Goal: Obtain resource: Download file/media

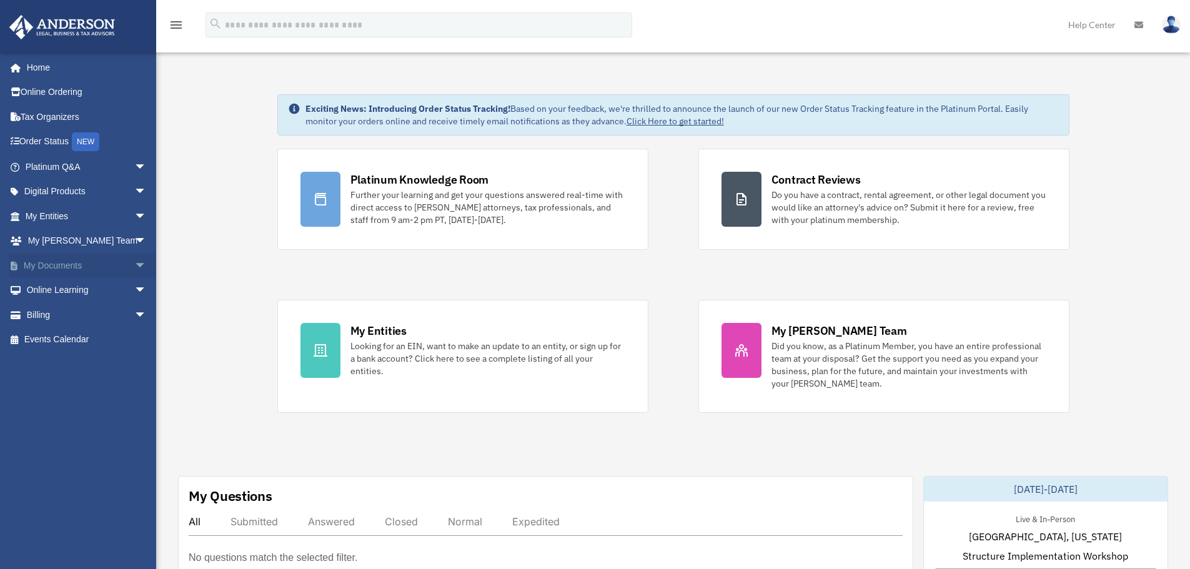
click at [134, 265] on span "arrow_drop_down" at bounding box center [146, 266] width 25 height 26
click at [79, 300] on link "Box" at bounding box center [91, 290] width 148 height 25
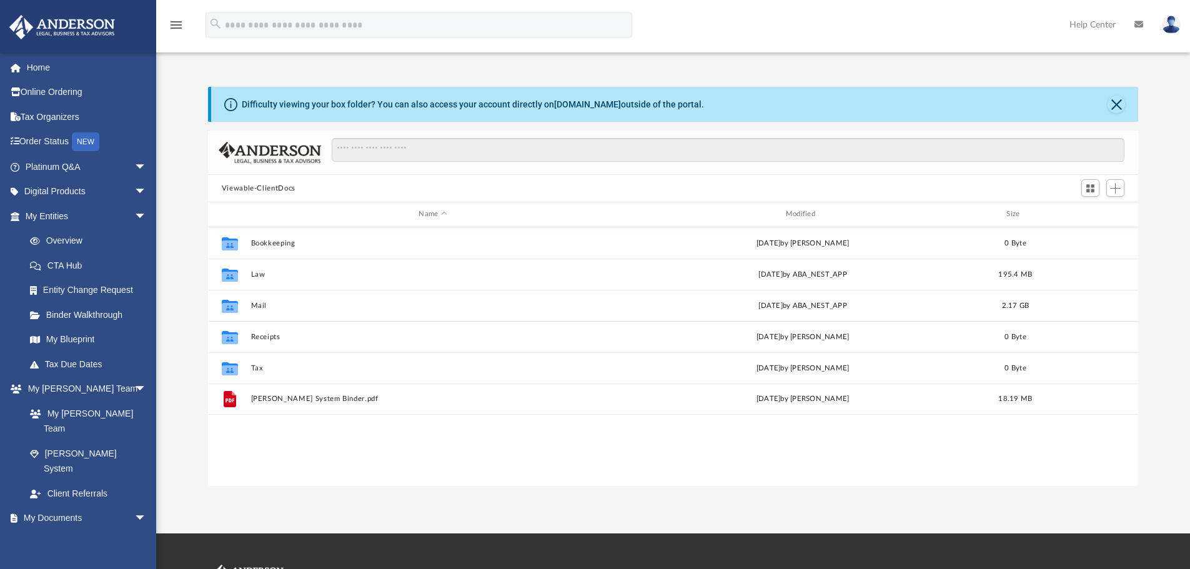
scroll to position [275, 921]
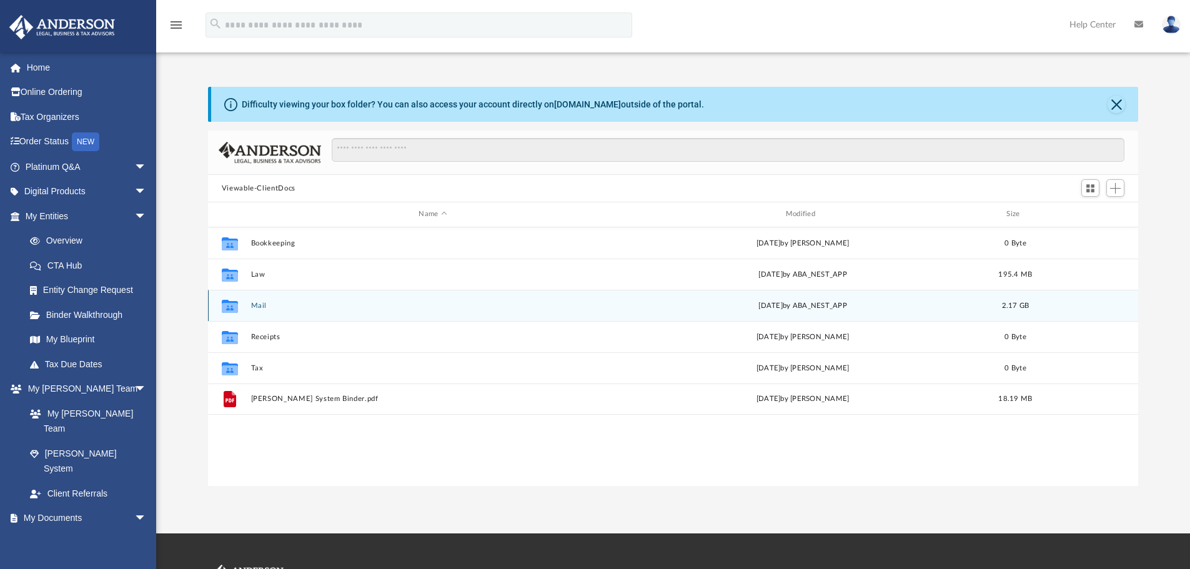
click at [295, 307] on button "Mail" at bounding box center [432, 306] width 364 height 8
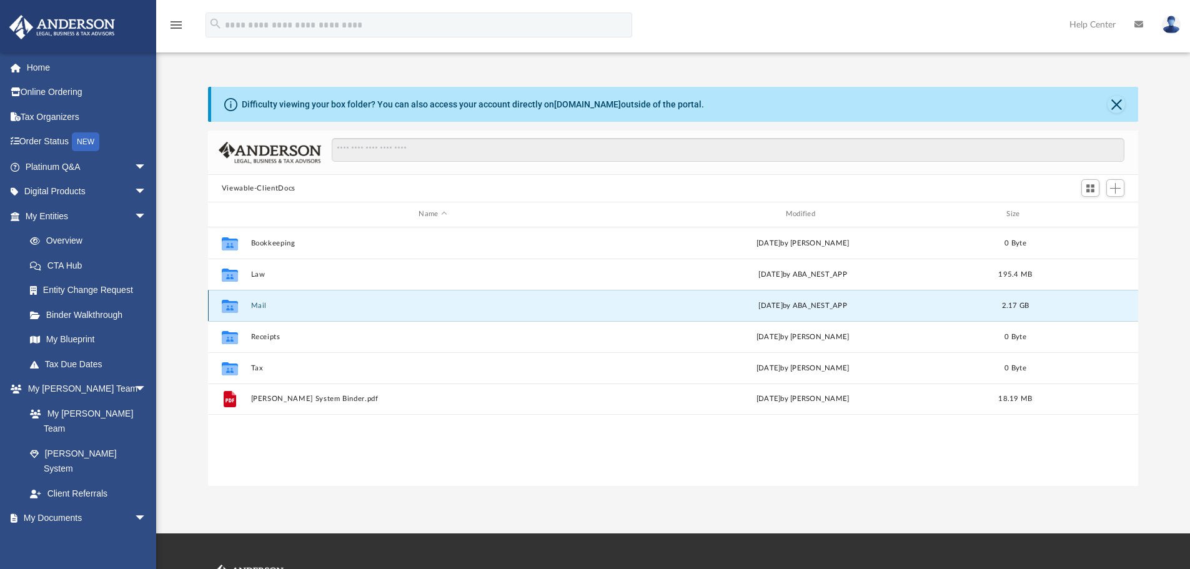
click at [295, 307] on button "Mail" at bounding box center [432, 306] width 364 height 8
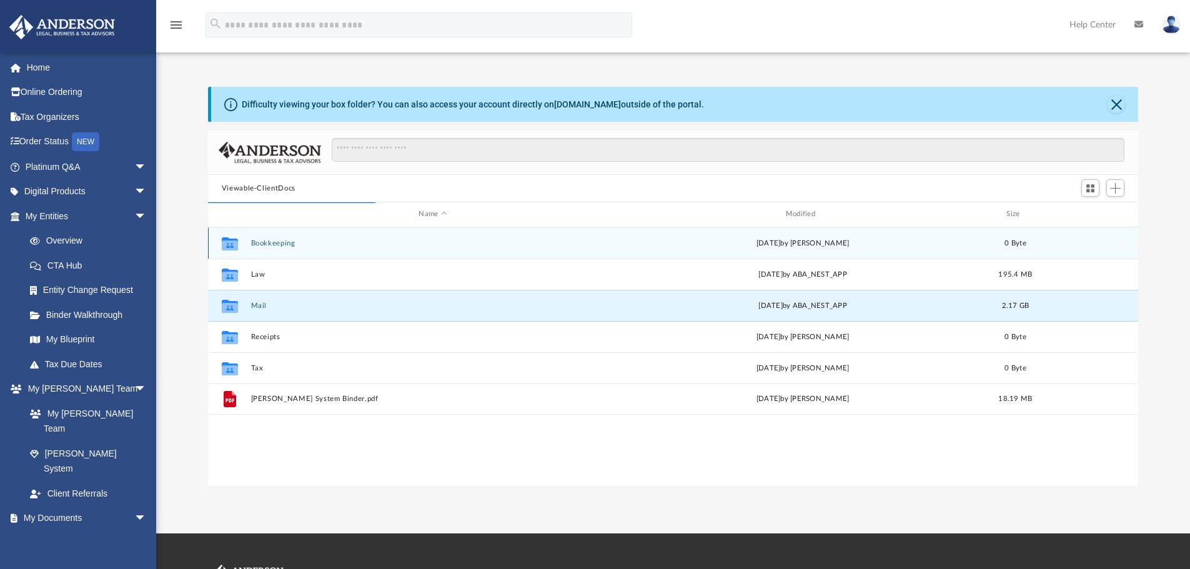
scroll to position [236, 921]
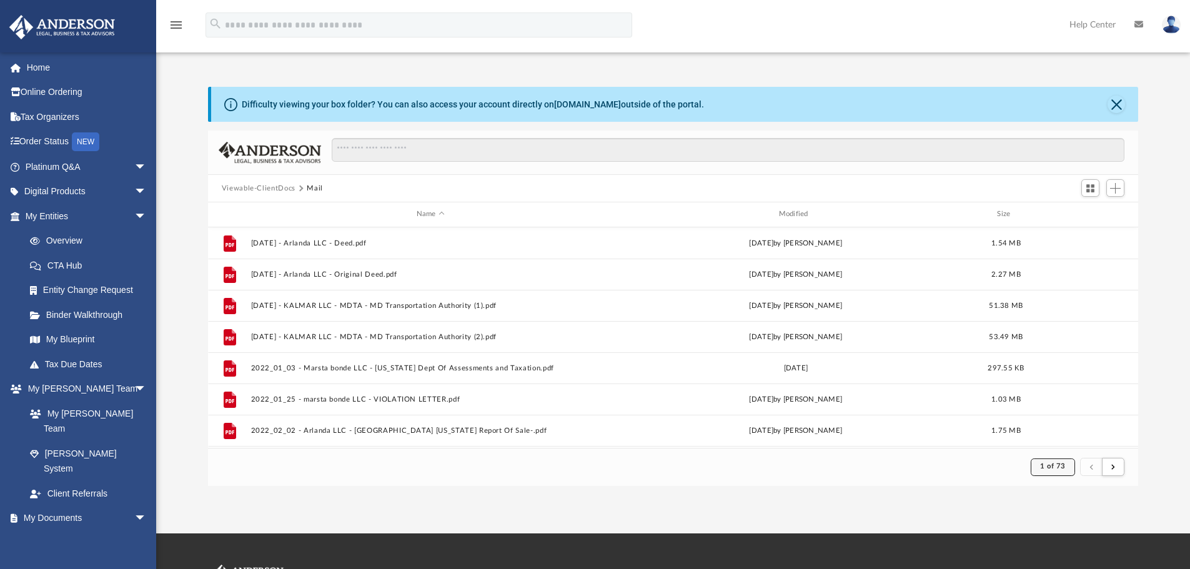
click at [1059, 468] on span "1 of 73" at bounding box center [1053, 466] width 26 height 7
click at [1059, 434] on li "73" at bounding box center [1063, 435] width 9 height 13
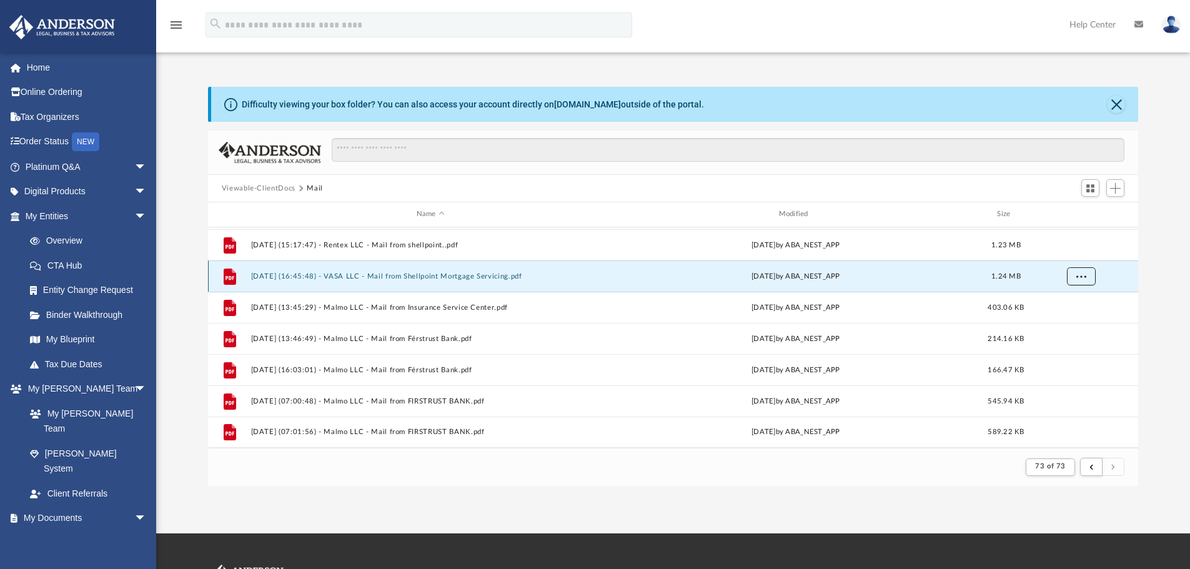
click at [1080, 276] on span "More options" at bounding box center [1080, 275] width 10 height 7
click at [1080, 277] on span "More options" at bounding box center [1080, 275] width 10 height 7
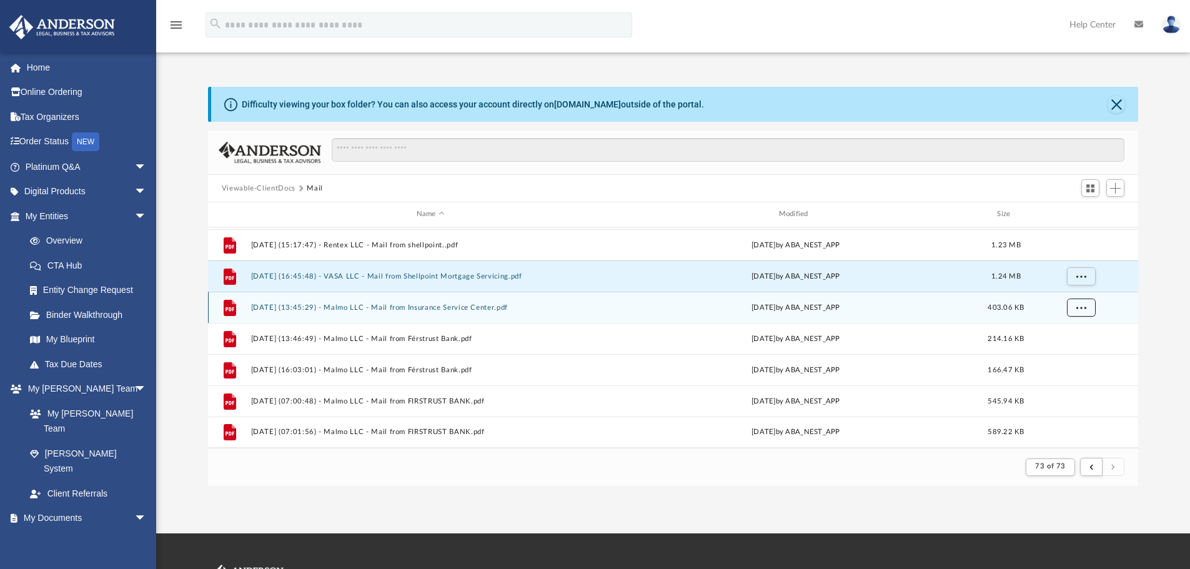
click at [1082, 308] on span "More options" at bounding box center [1080, 307] width 10 height 7
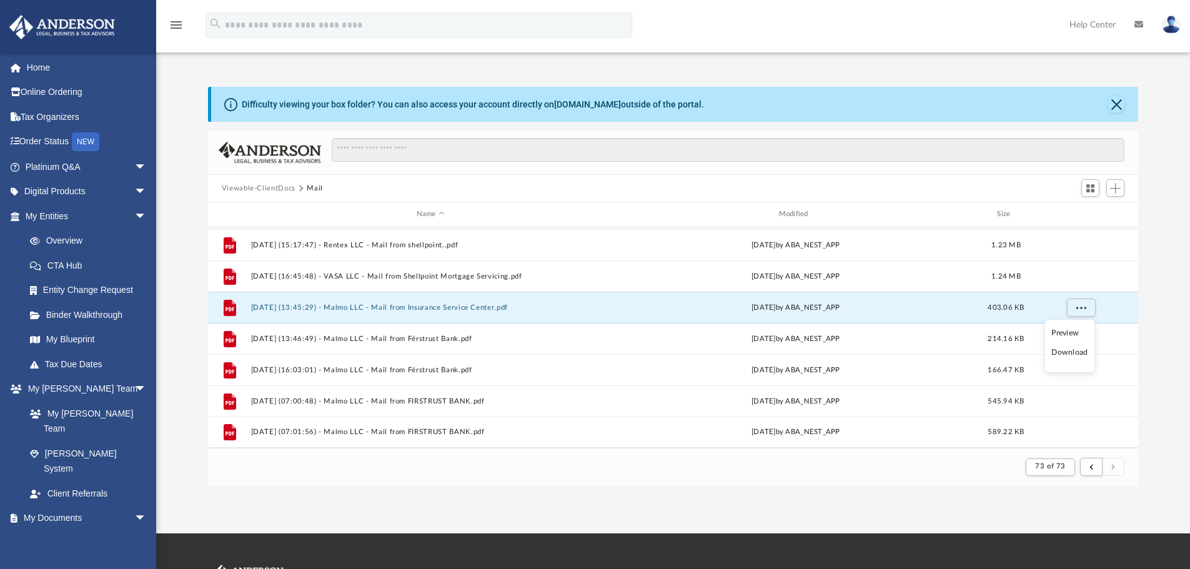
click at [1059, 330] on li "Preview" at bounding box center [1069, 333] width 36 height 13
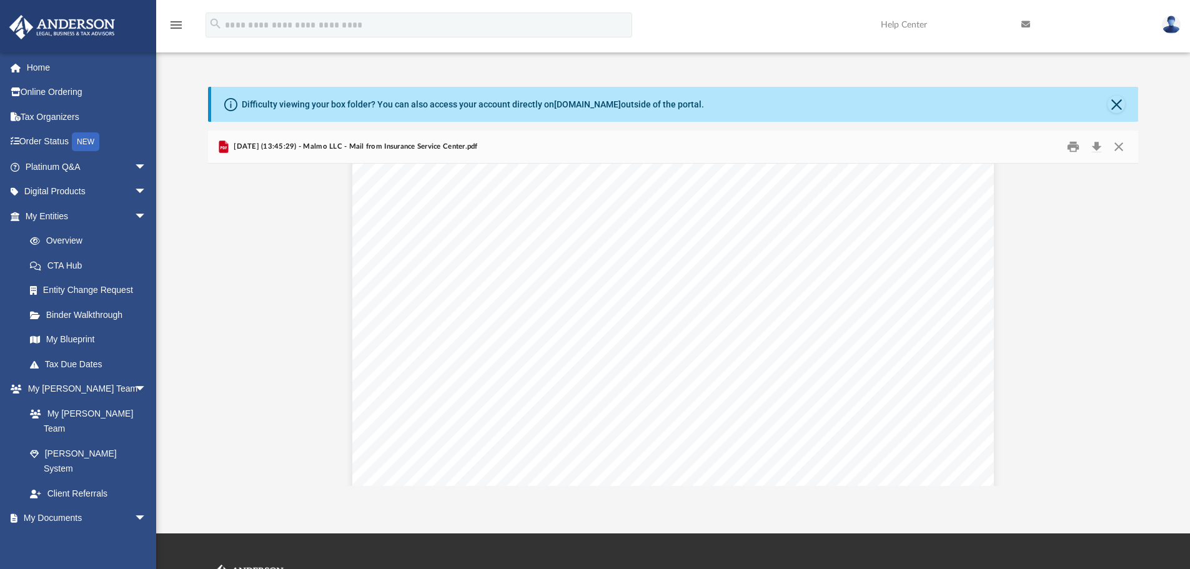
scroll to position [1024, 0]
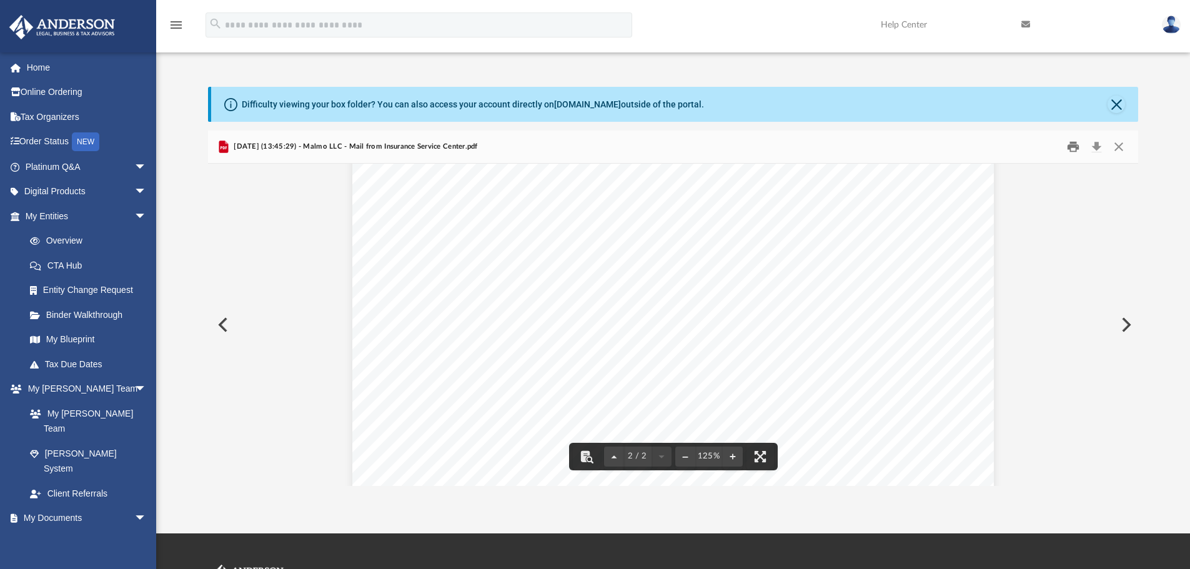
click at [1077, 147] on button "Print" at bounding box center [1072, 146] width 25 height 19
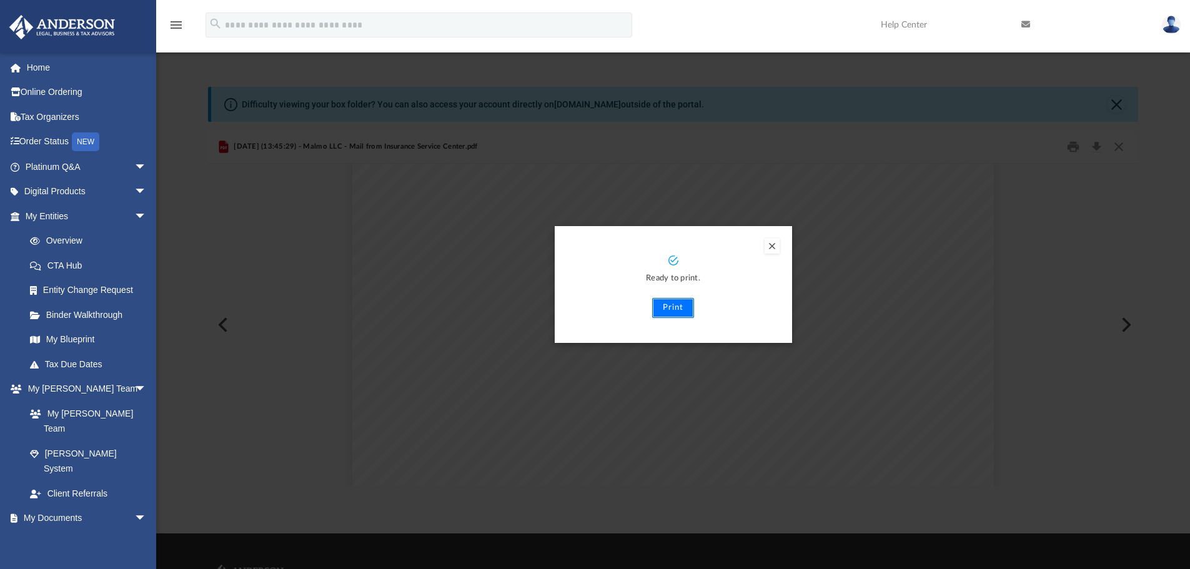
click at [681, 315] on button "Print" at bounding box center [673, 308] width 42 height 20
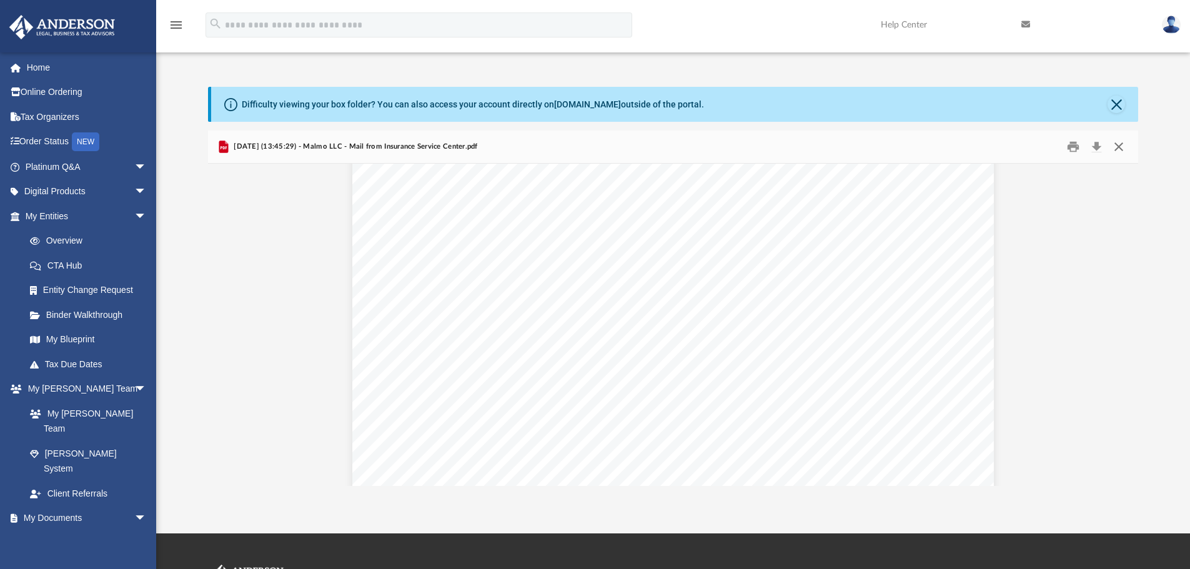
click at [1127, 147] on button "Close" at bounding box center [1118, 146] width 22 height 19
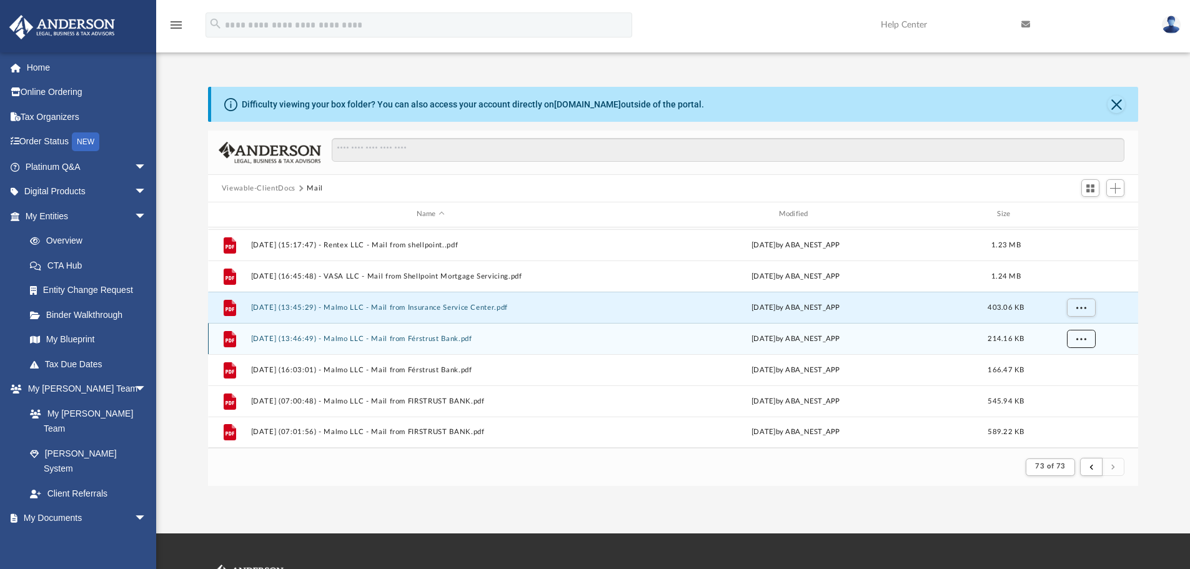
click at [1083, 332] on button "More options" at bounding box center [1080, 338] width 29 height 19
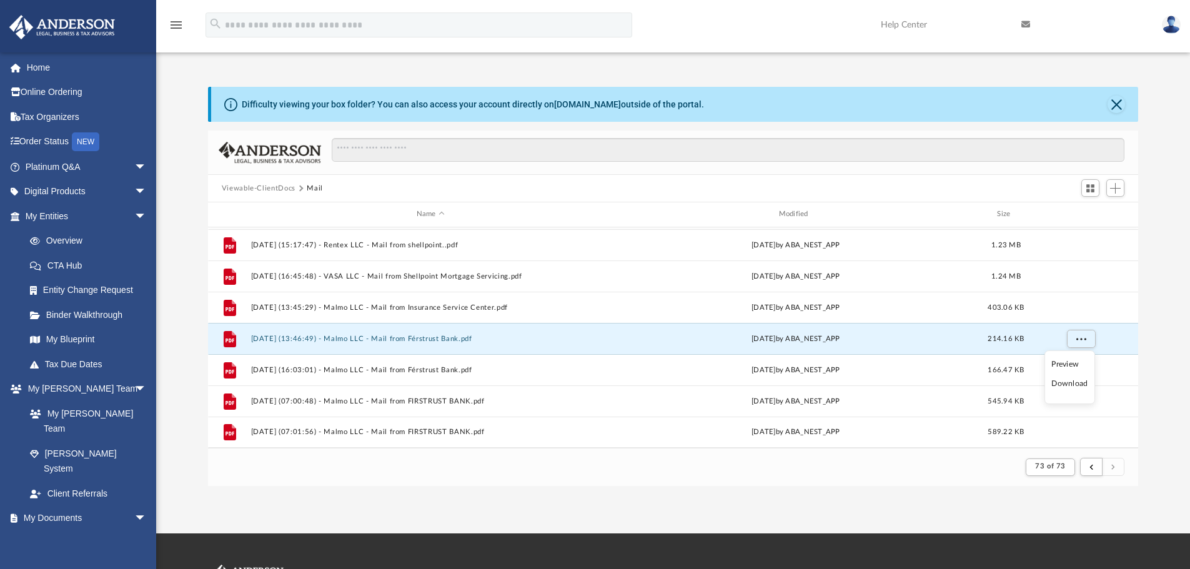
click at [1070, 365] on li "Preview" at bounding box center [1069, 364] width 36 height 13
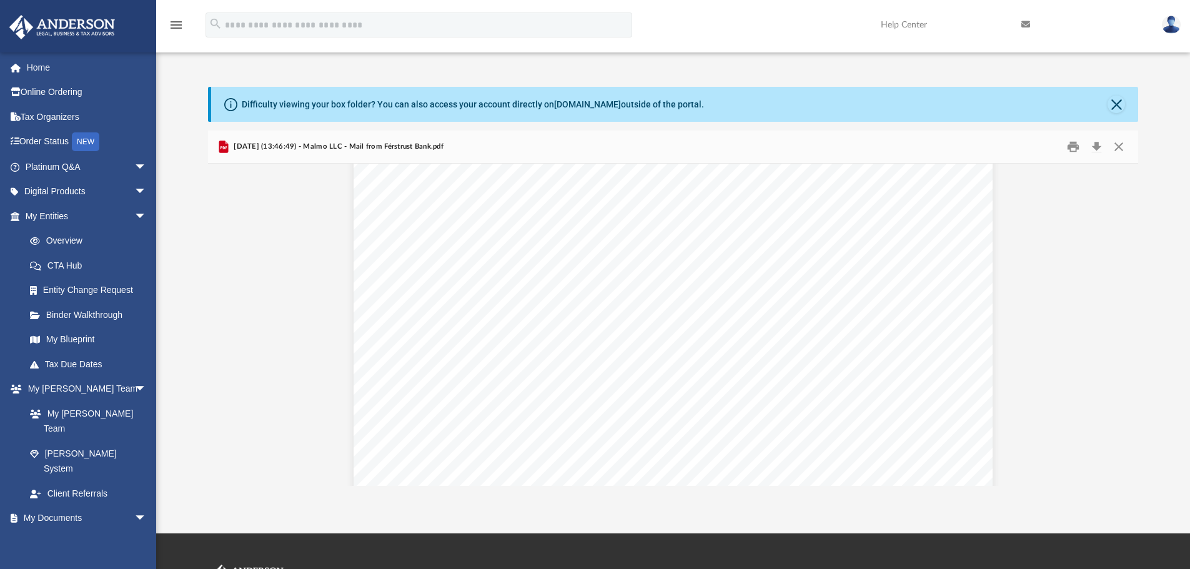
scroll to position [518, 0]
click at [1065, 146] on button "Print" at bounding box center [1072, 146] width 25 height 19
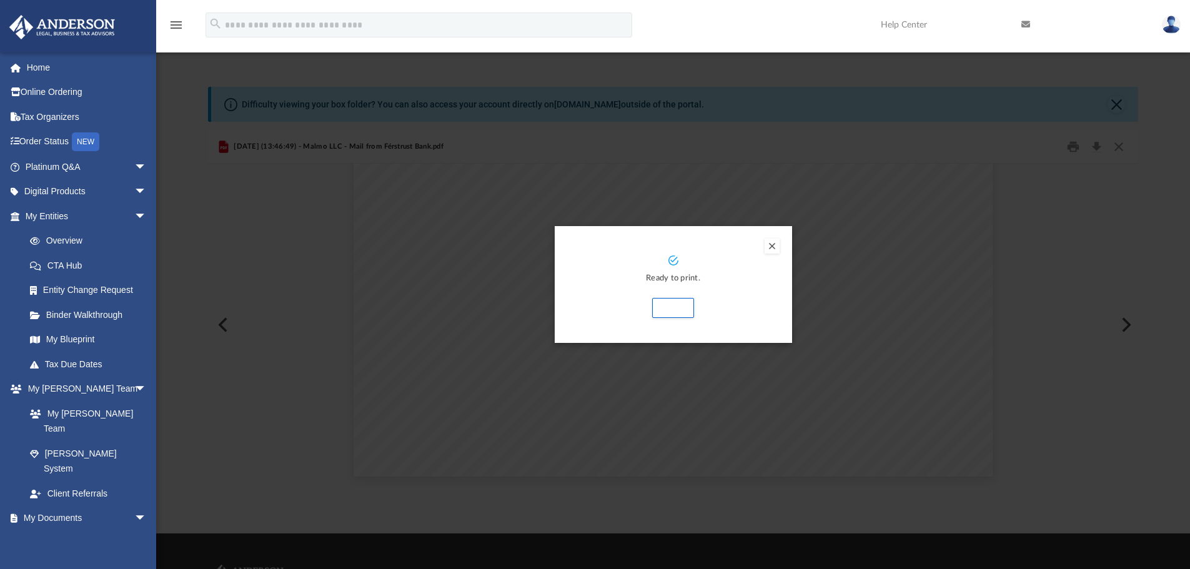
click at [771, 249] on button "Preview" at bounding box center [771, 246] width 15 height 15
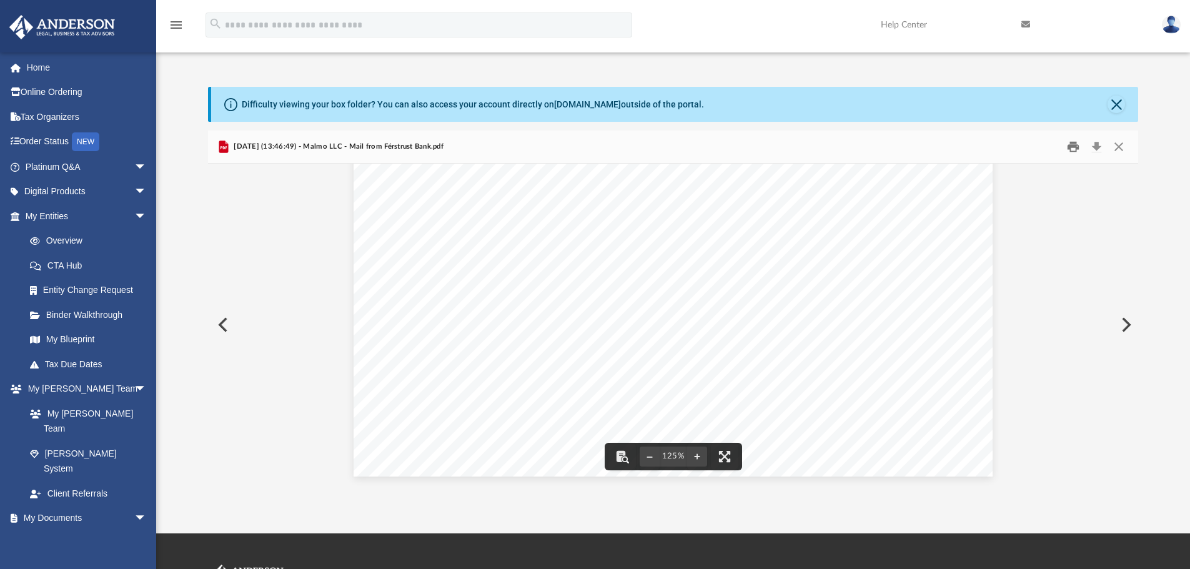
click at [1070, 147] on button "Print" at bounding box center [1072, 146] width 25 height 19
click at [1123, 149] on button "Close" at bounding box center [1118, 146] width 22 height 19
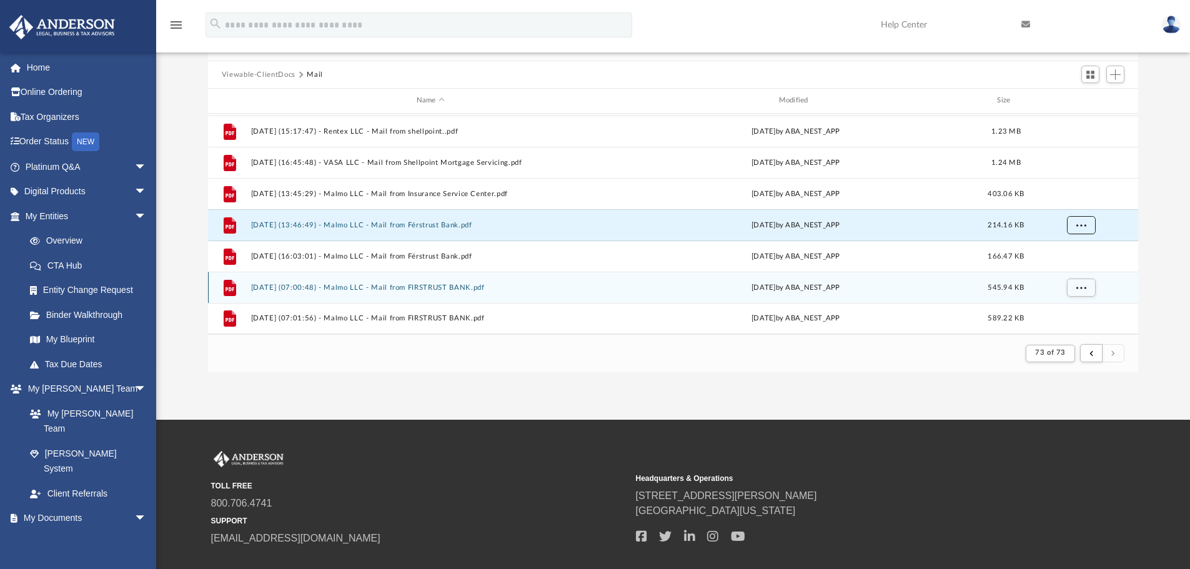
scroll to position [125, 0]
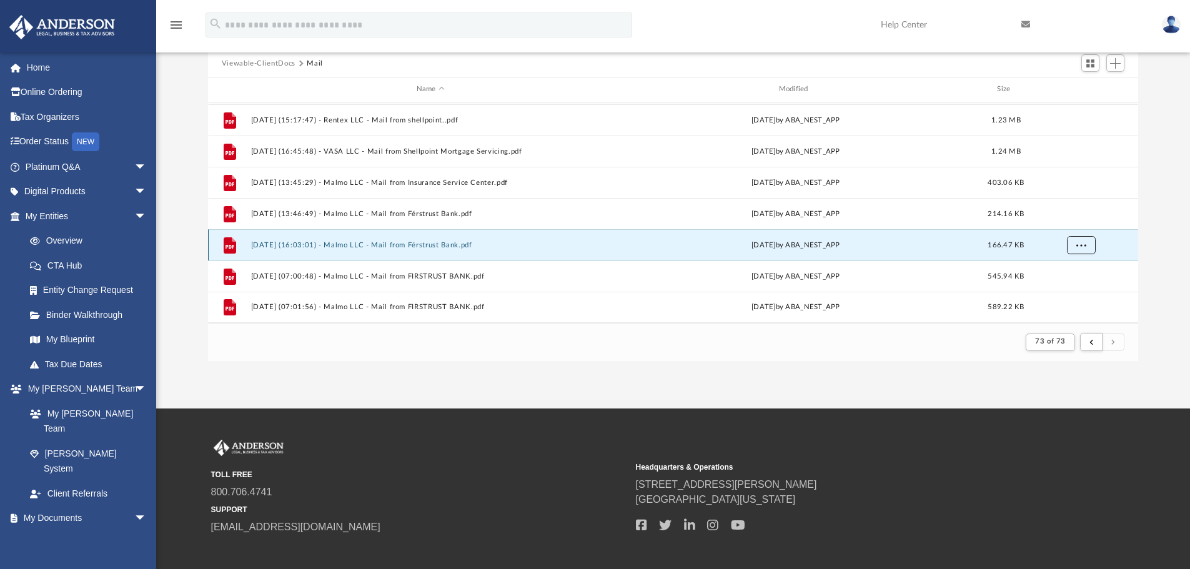
click at [1082, 240] on button "More options" at bounding box center [1080, 244] width 29 height 19
click at [1071, 268] on li "Preview" at bounding box center [1069, 270] width 36 height 13
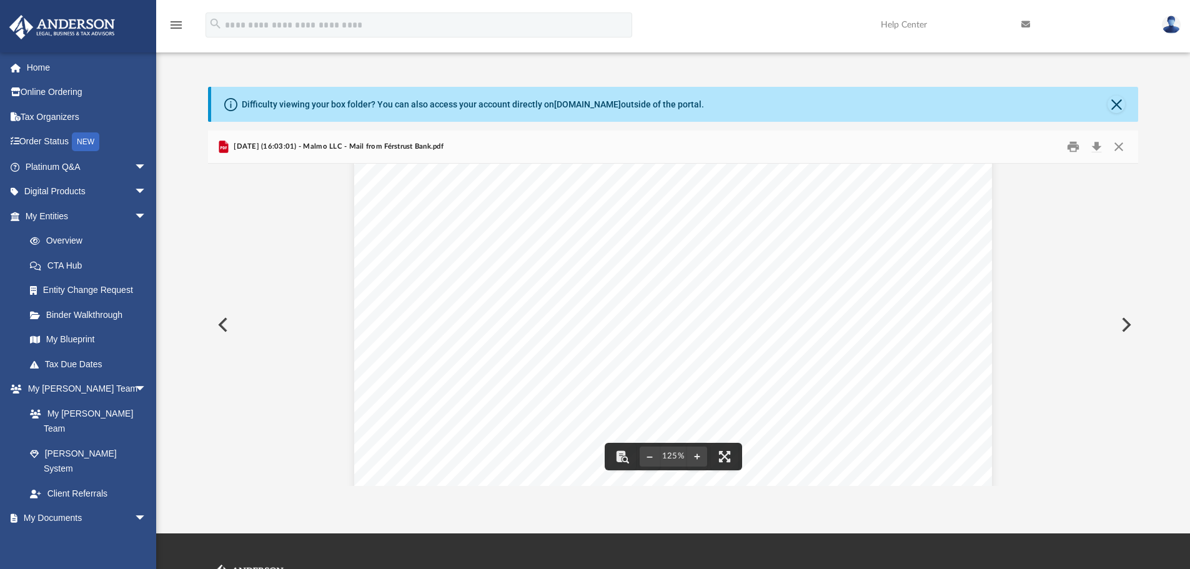
scroll to position [0, 0]
click at [1072, 152] on button "Print" at bounding box center [1072, 146] width 25 height 19
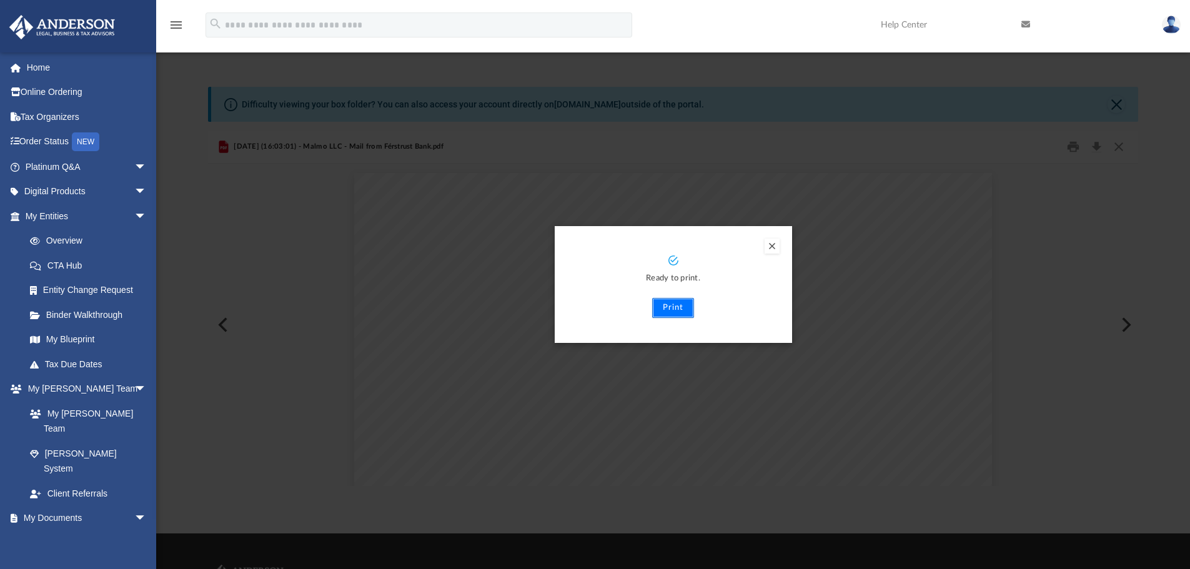
click at [670, 312] on button "Print" at bounding box center [673, 308] width 42 height 20
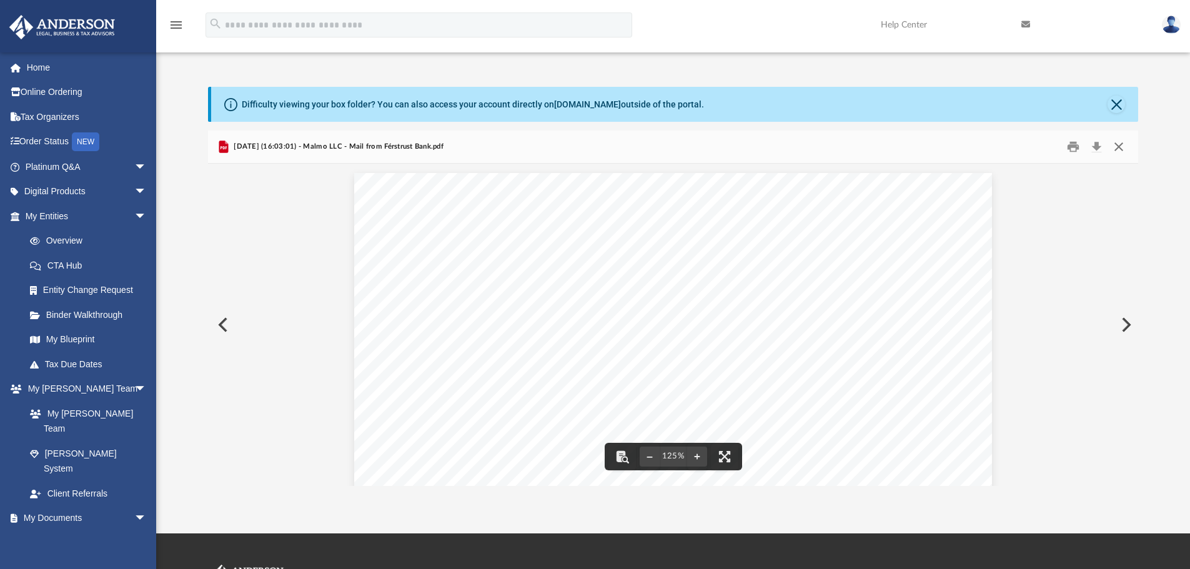
click at [1118, 154] on button "Close" at bounding box center [1118, 146] width 22 height 19
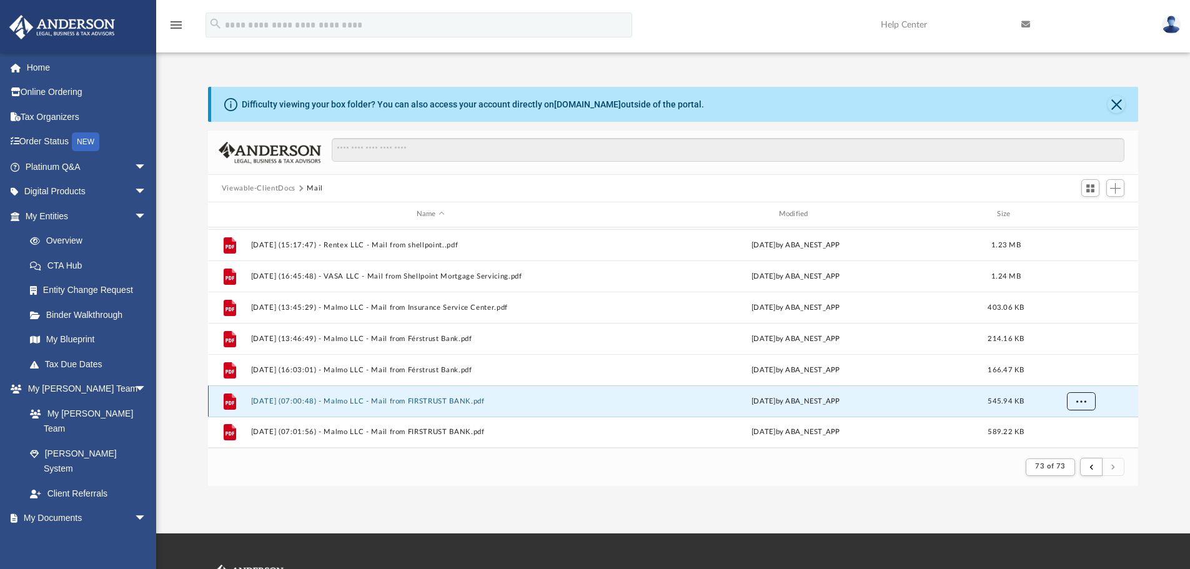
click at [1091, 403] on button "More options" at bounding box center [1080, 401] width 29 height 19
click at [1067, 354] on li "Preview" at bounding box center [1069, 354] width 36 height 13
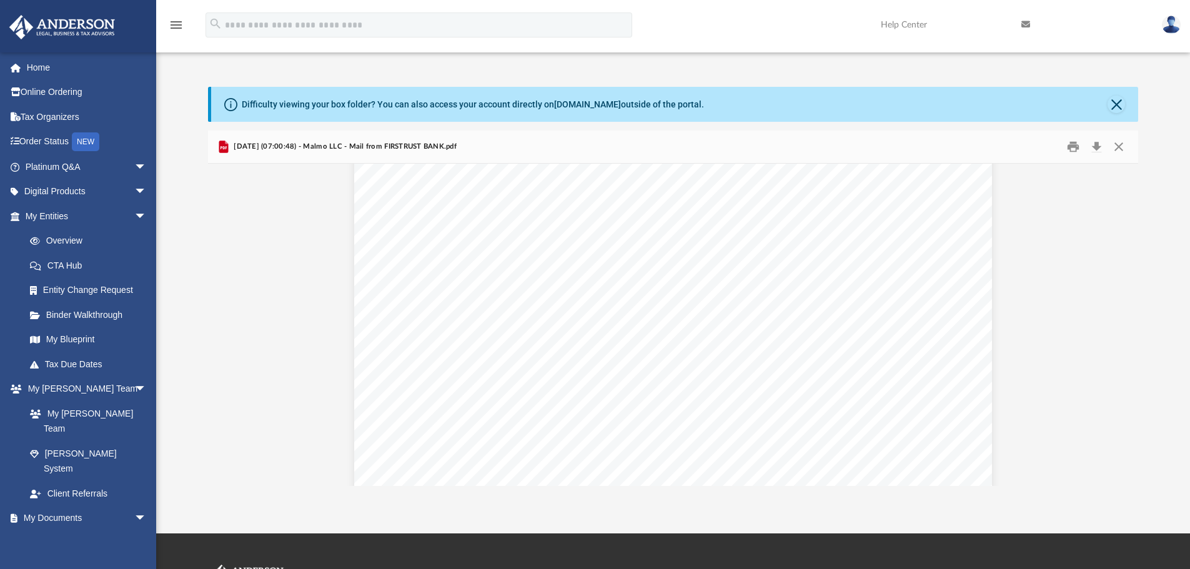
scroll to position [1336, 0]
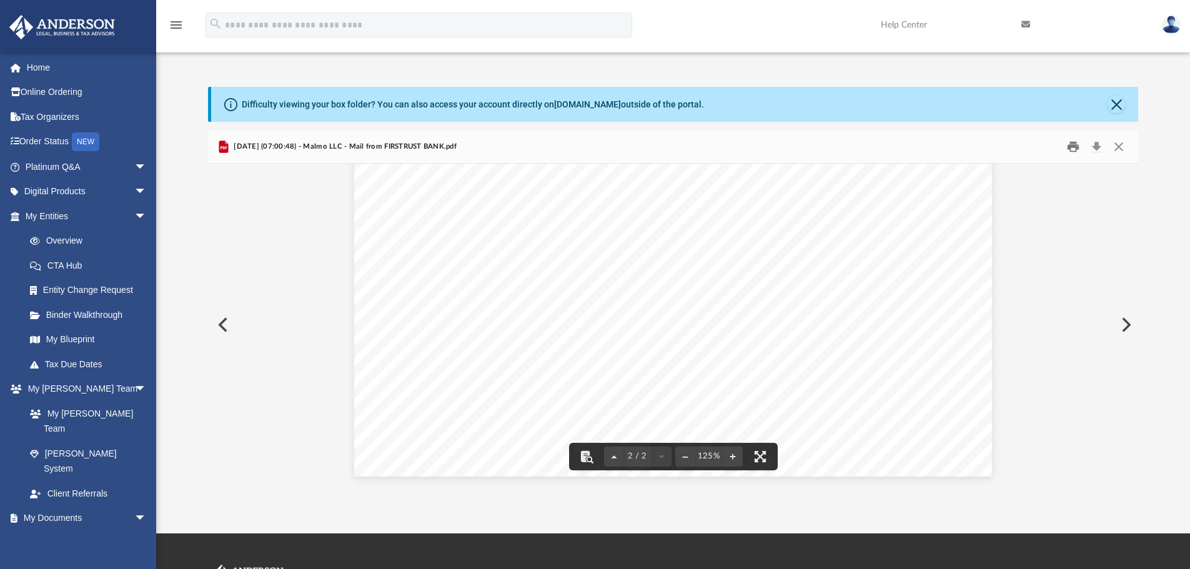
click at [1077, 144] on button "Print" at bounding box center [1072, 146] width 25 height 19
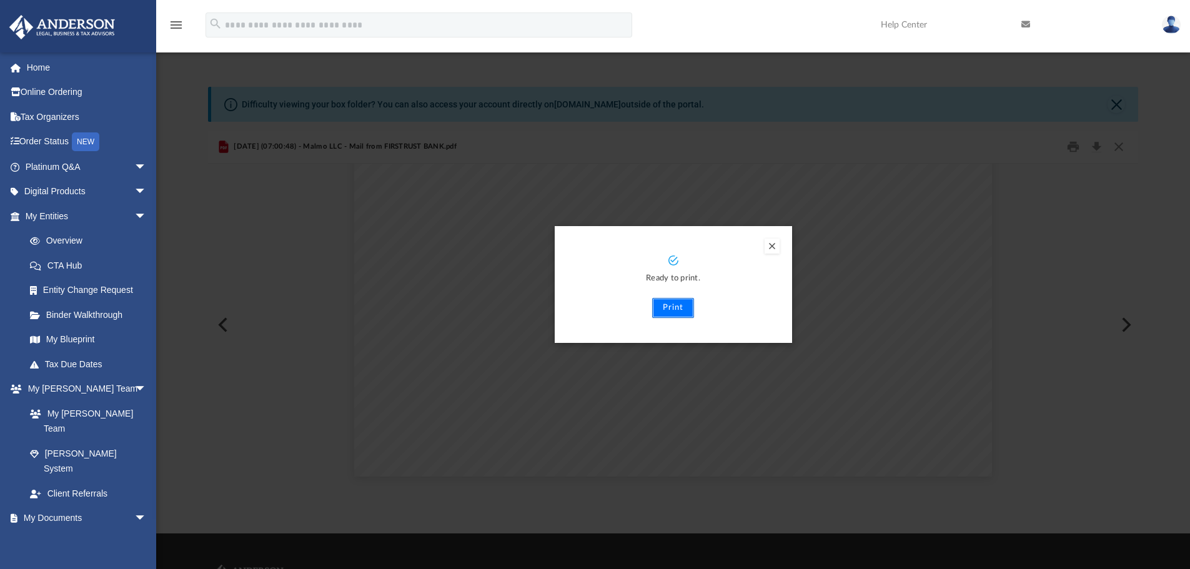
click at [669, 305] on button "Print" at bounding box center [673, 308] width 42 height 20
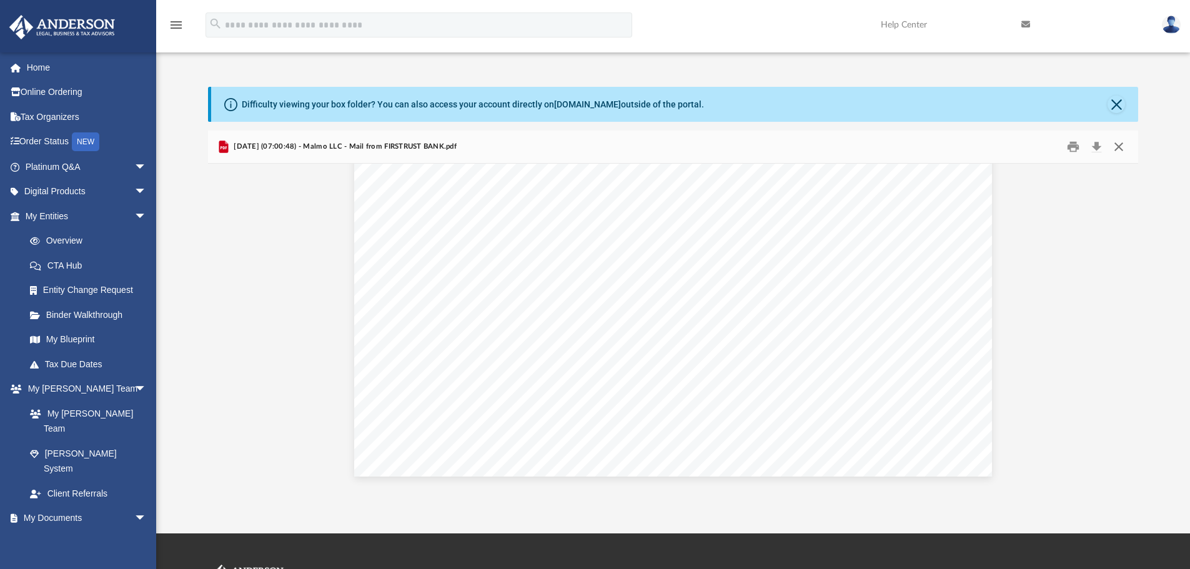
click at [1121, 154] on button "Close" at bounding box center [1118, 146] width 22 height 19
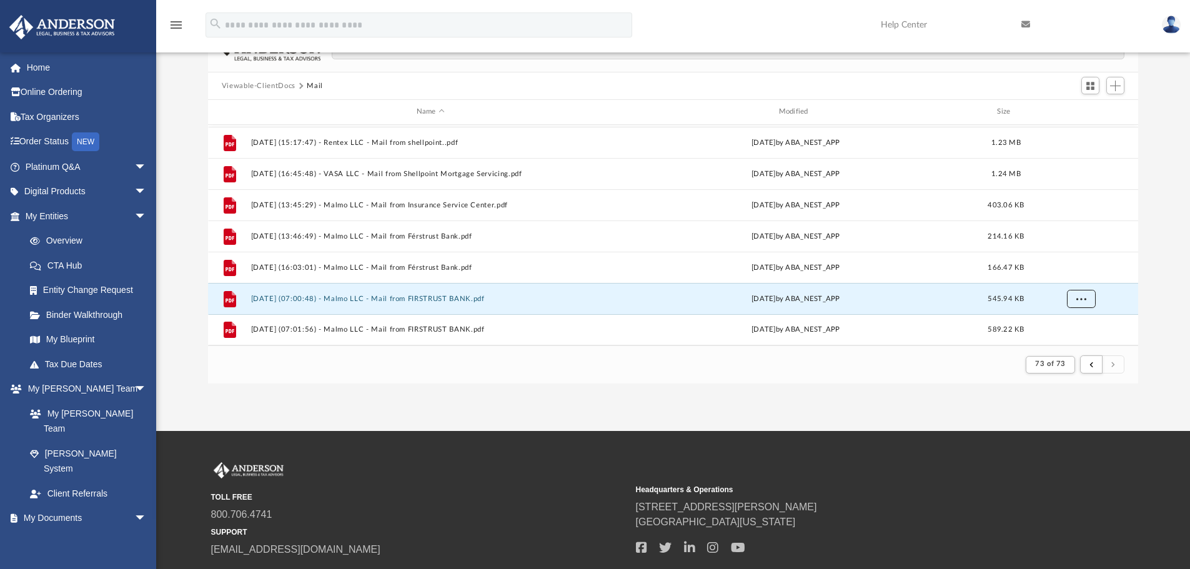
scroll to position [125, 0]
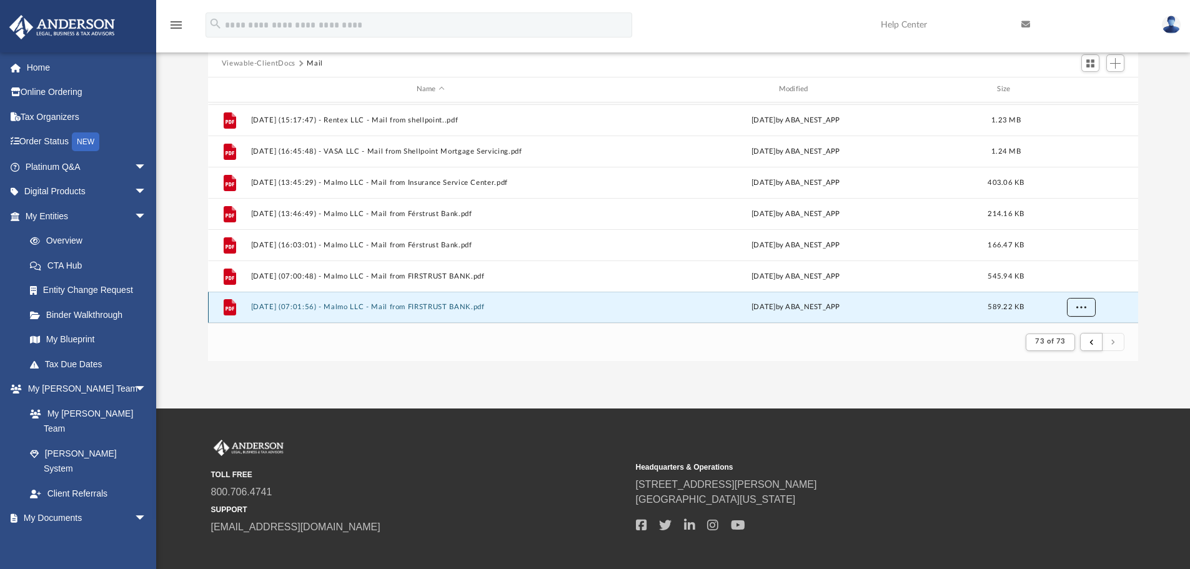
click at [1080, 308] on span "More options" at bounding box center [1080, 307] width 10 height 7
click at [1054, 259] on li "Preview" at bounding box center [1069, 260] width 36 height 13
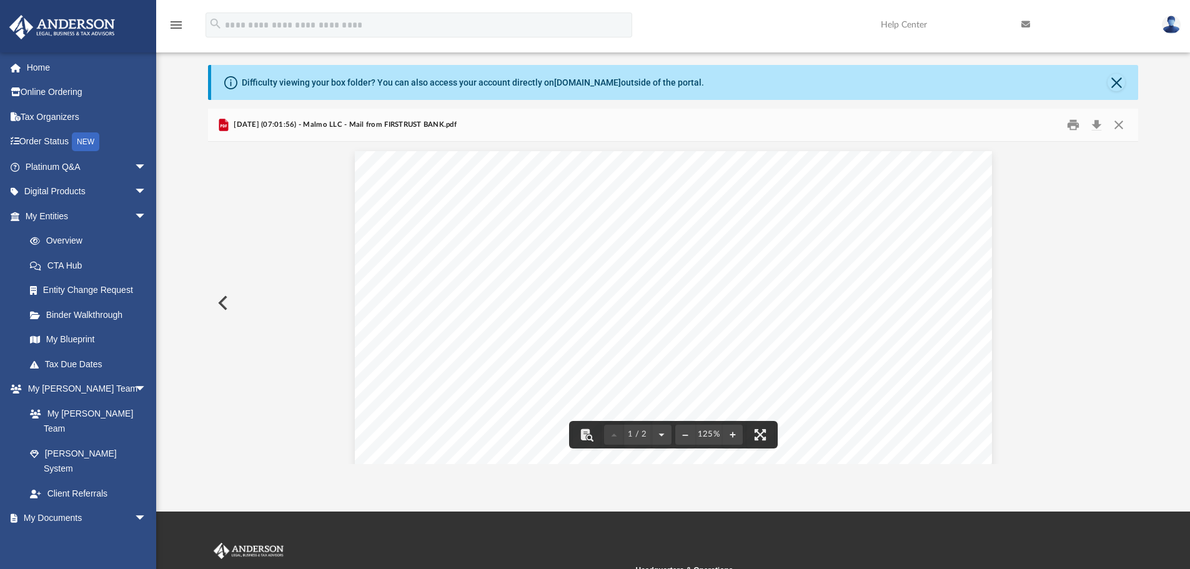
scroll to position [0, 0]
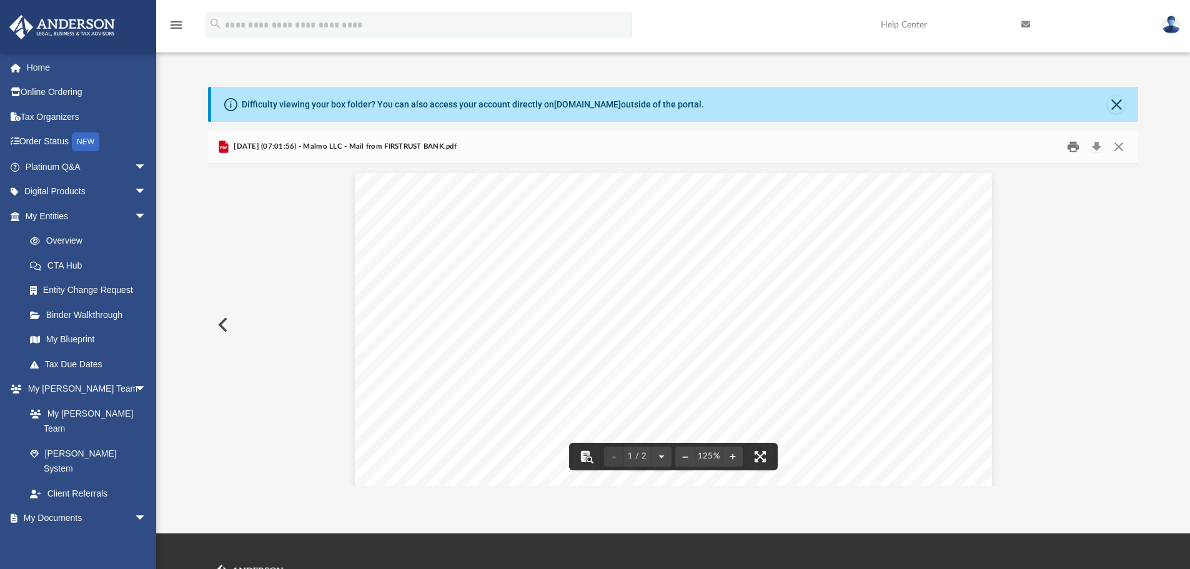
click at [1075, 152] on button "Print" at bounding box center [1072, 146] width 25 height 19
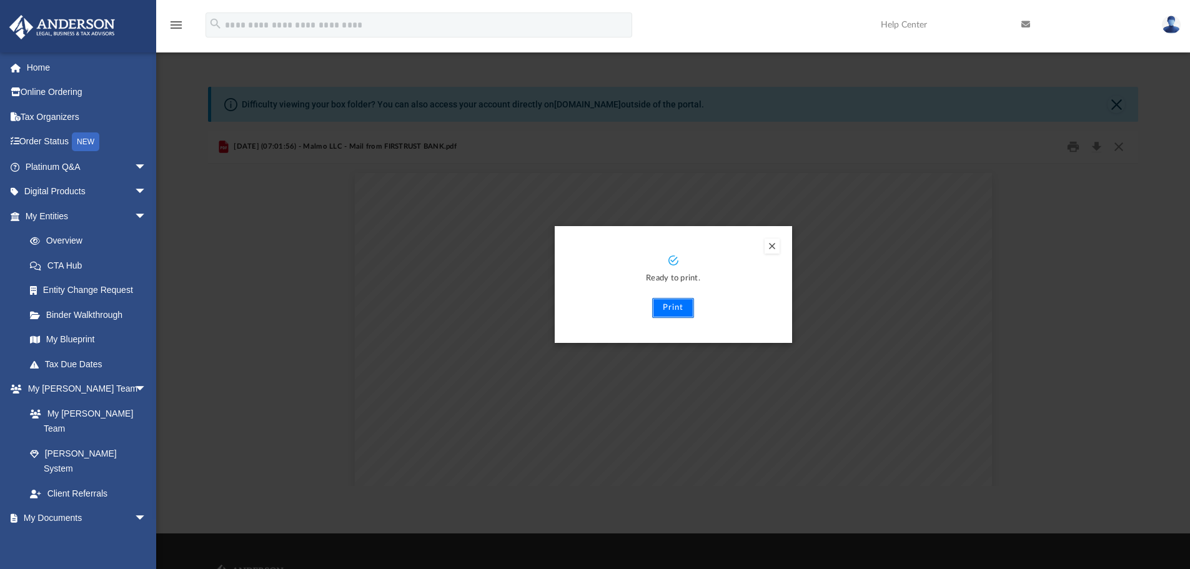
click at [659, 311] on button "Print" at bounding box center [673, 308] width 42 height 20
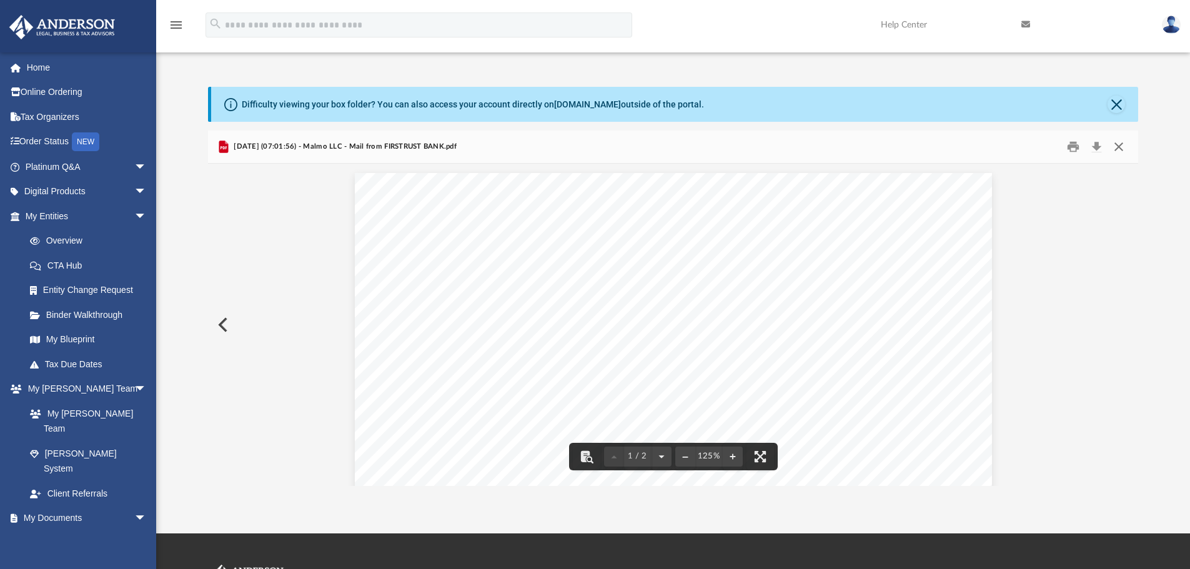
click at [1118, 145] on button "Close" at bounding box center [1118, 146] width 22 height 19
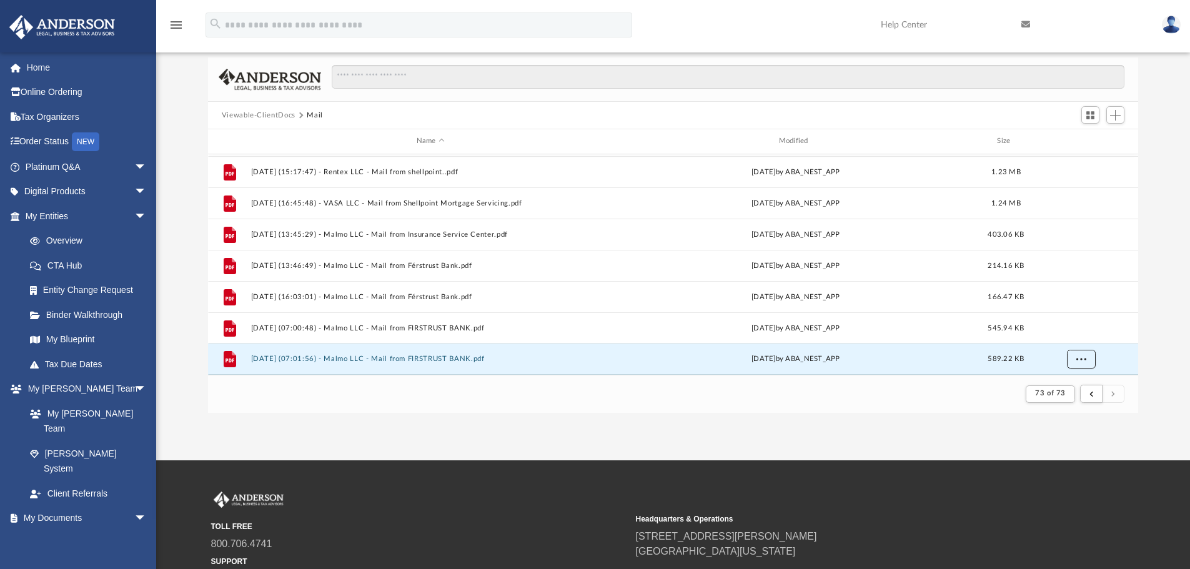
scroll to position [188, 0]
